Goal: Check status: Check status

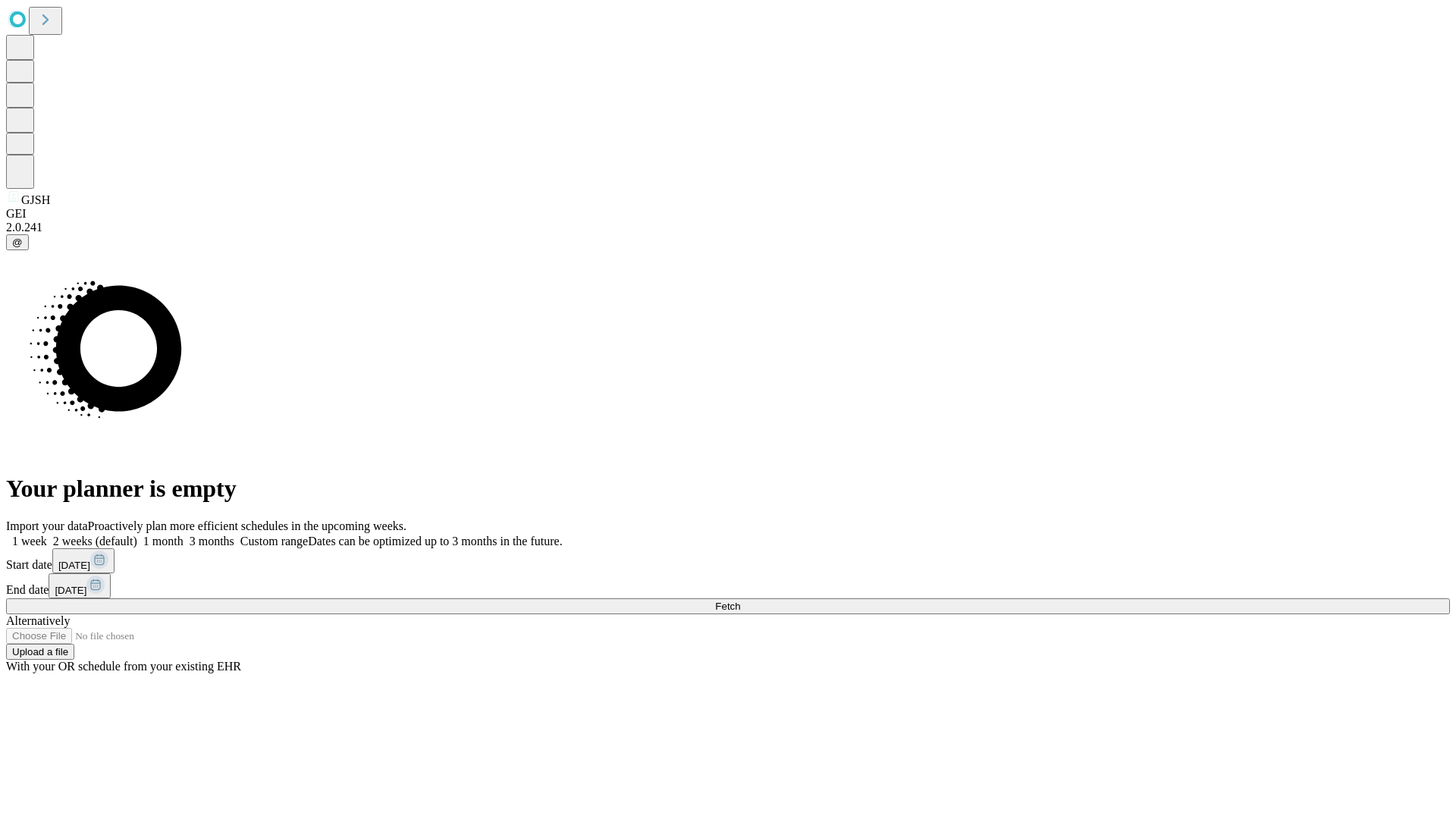
click at [740, 600] on span "Fetch" at bounding box center [727, 606] width 25 height 12
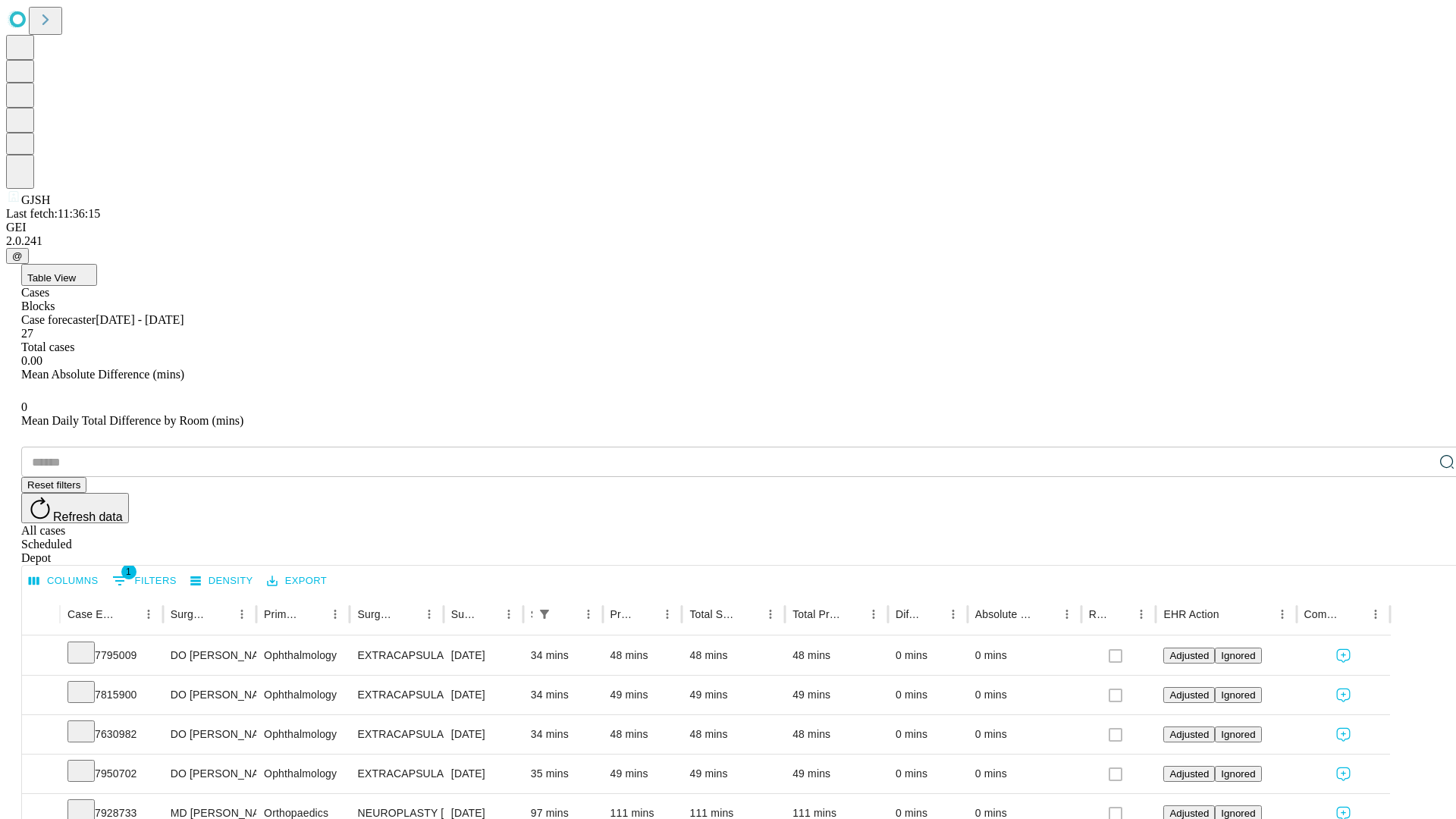
click at [1358, 538] on div "Scheduled" at bounding box center [743, 545] width 1444 height 14
